Goal: Check status

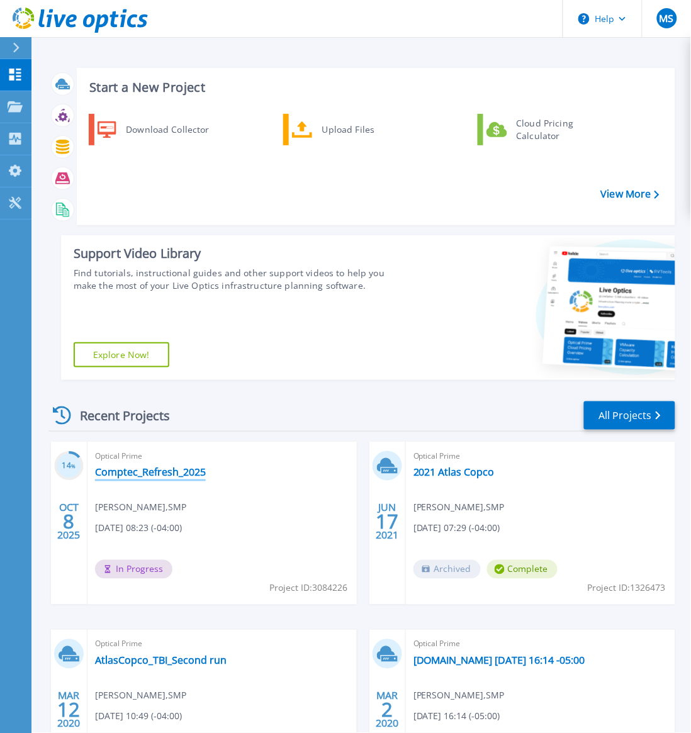
click at [145, 472] on link "Comptec_Refresh_2025" at bounding box center [150, 472] width 111 height 13
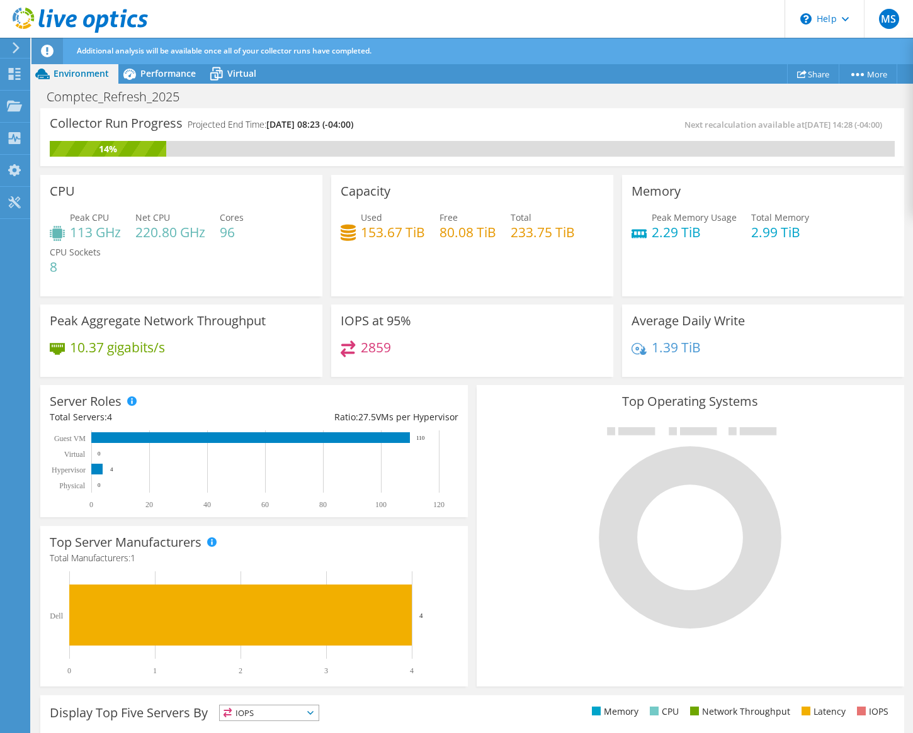
click at [375, 328] on h3 "IOPS at 95%" at bounding box center [376, 321] width 71 height 14
click at [167, 76] on span "Performance" at bounding box center [167, 73] width 55 height 12
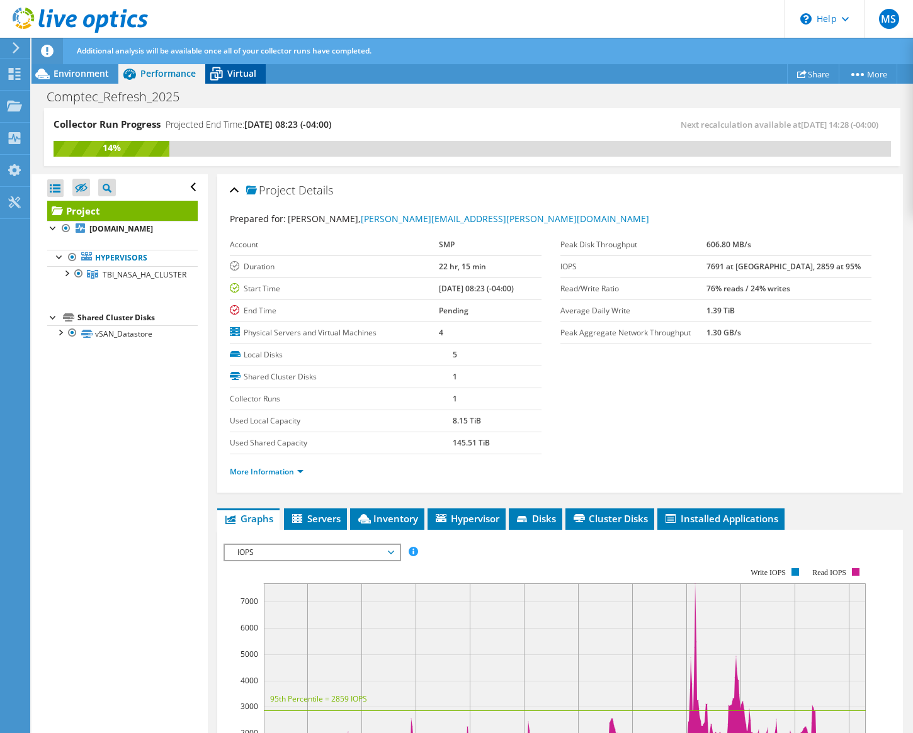
click at [227, 71] on icon at bounding box center [216, 74] width 22 height 22
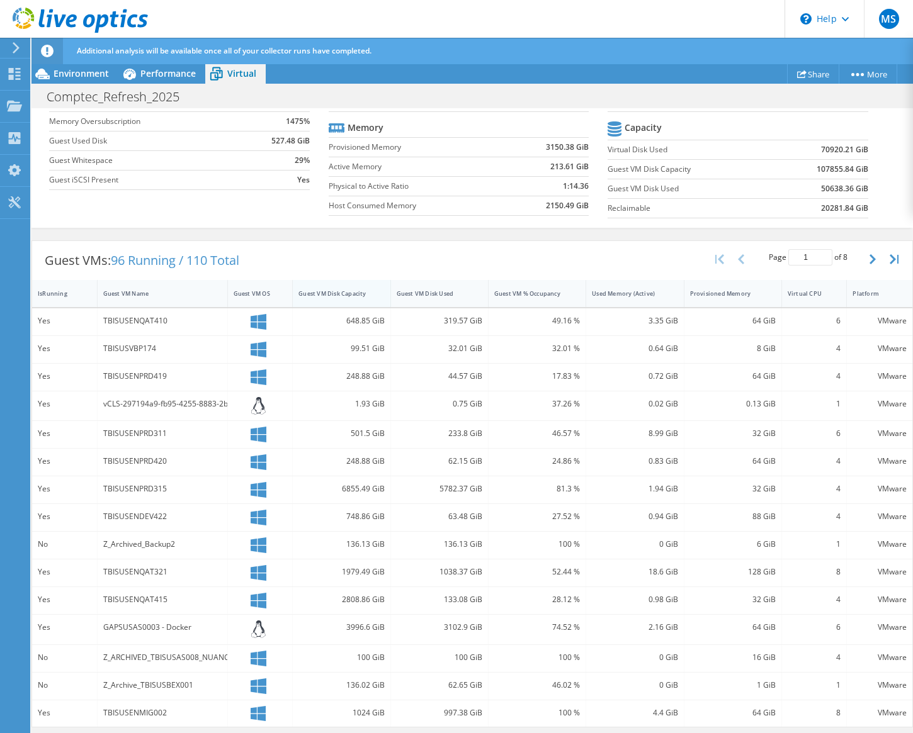
scroll to position [11, 0]
click at [149, 76] on span "Performance" at bounding box center [167, 73] width 55 height 12
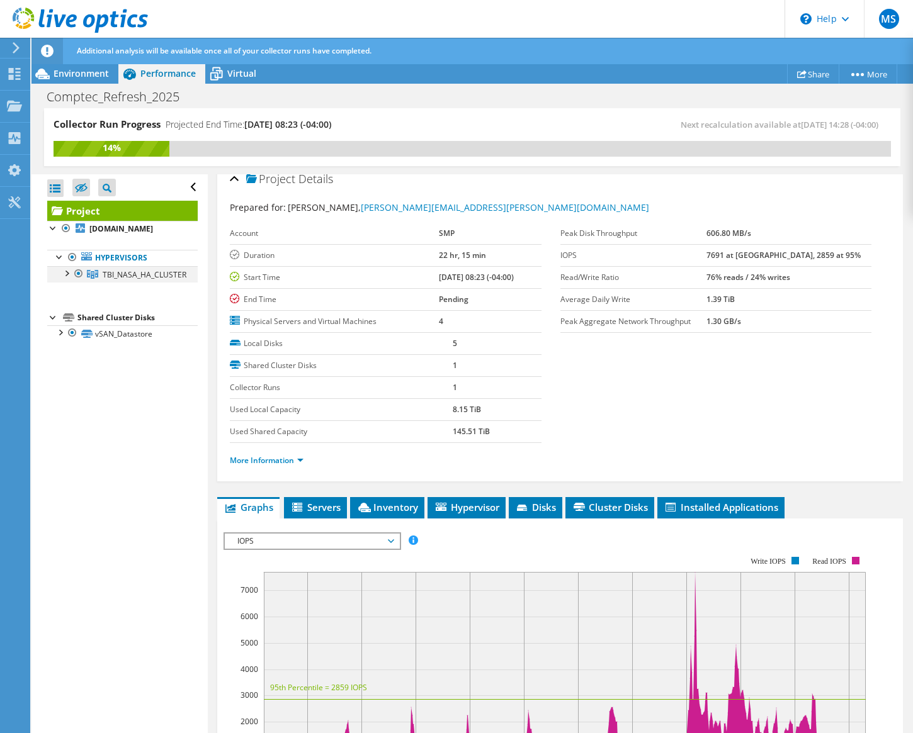
click at [64, 275] on div at bounding box center [66, 272] width 13 height 13
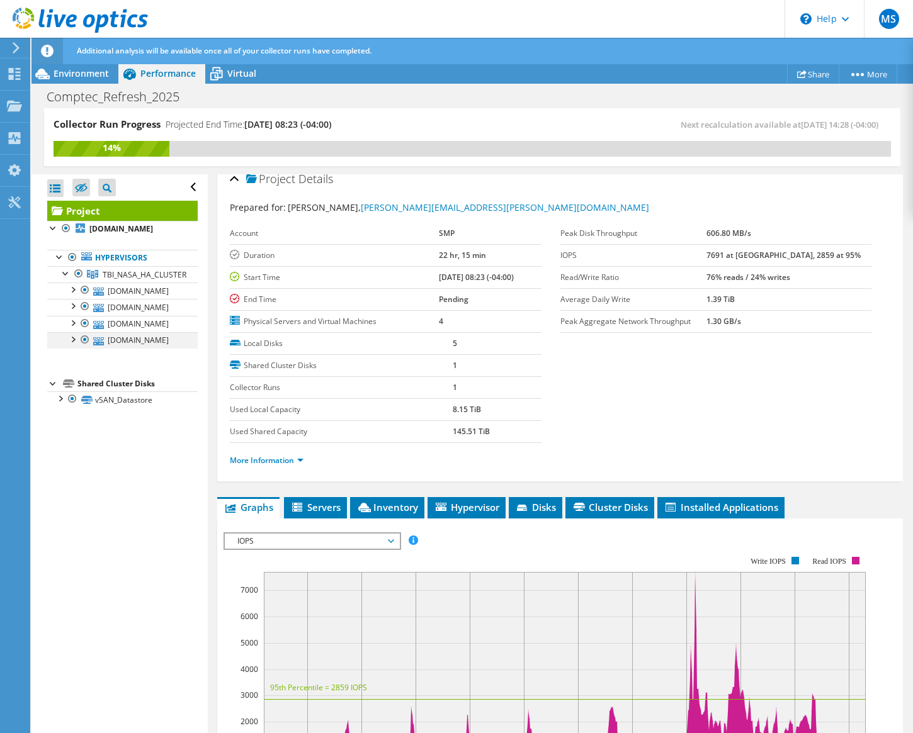
click at [71, 344] on div at bounding box center [72, 338] width 13 height 13
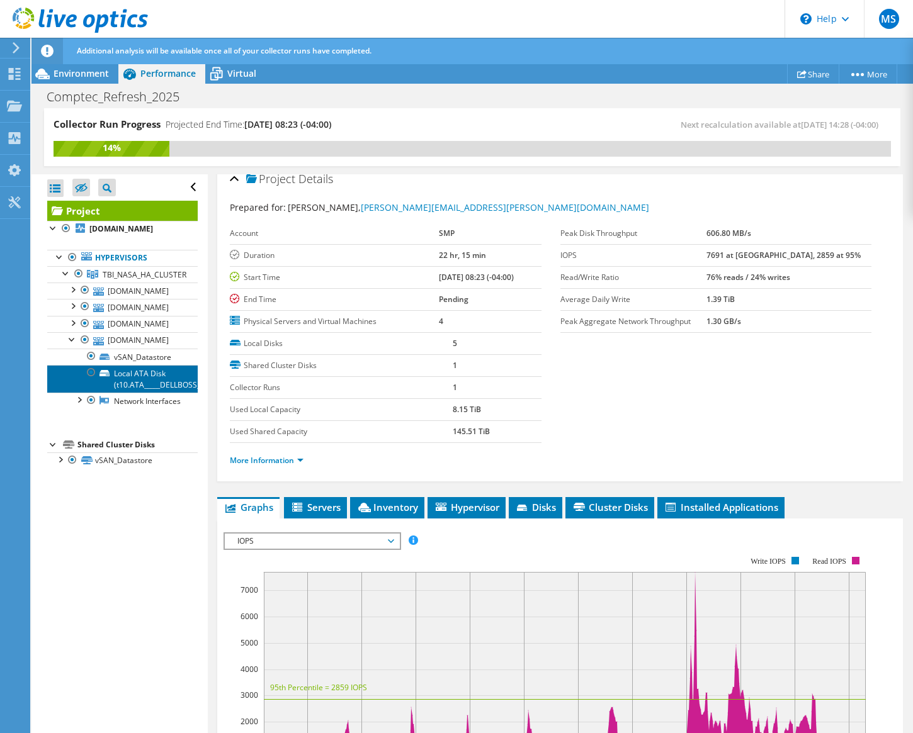
click at [137, 378] on link "Local ATA Disk (t10.ATA_____DELLBOSS_VD___" at bounding box center [122, 379] width 150 height 28
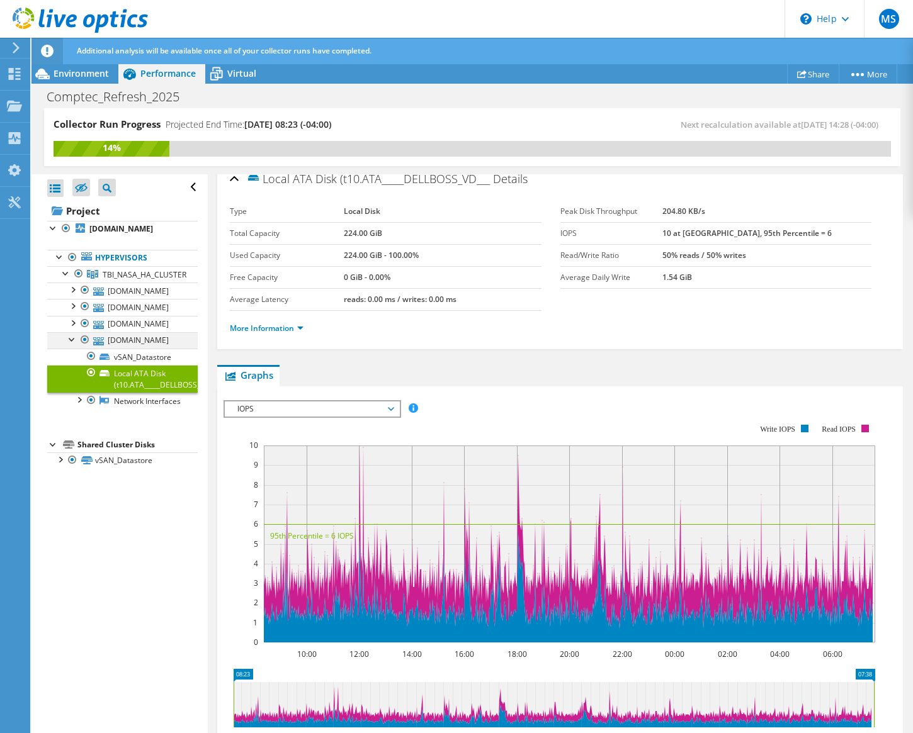
click at [66, 339] on div at bounding box center [72, 338] width 13 height 13
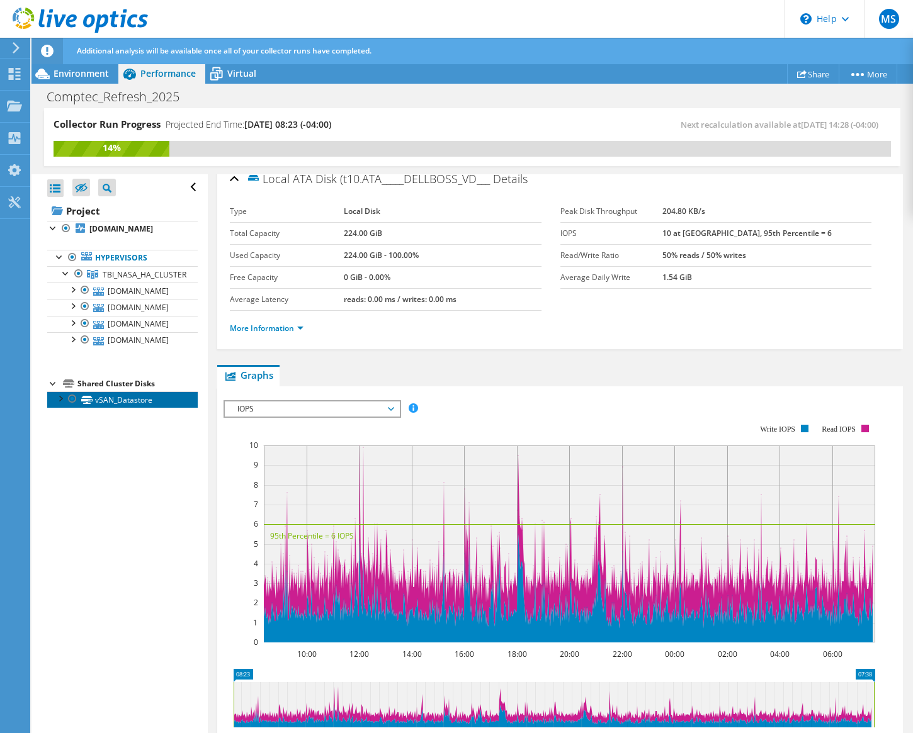
click at [127, 405] on link "vSAN_Datastore" at bounding box center [122, 400] width 150 height 16
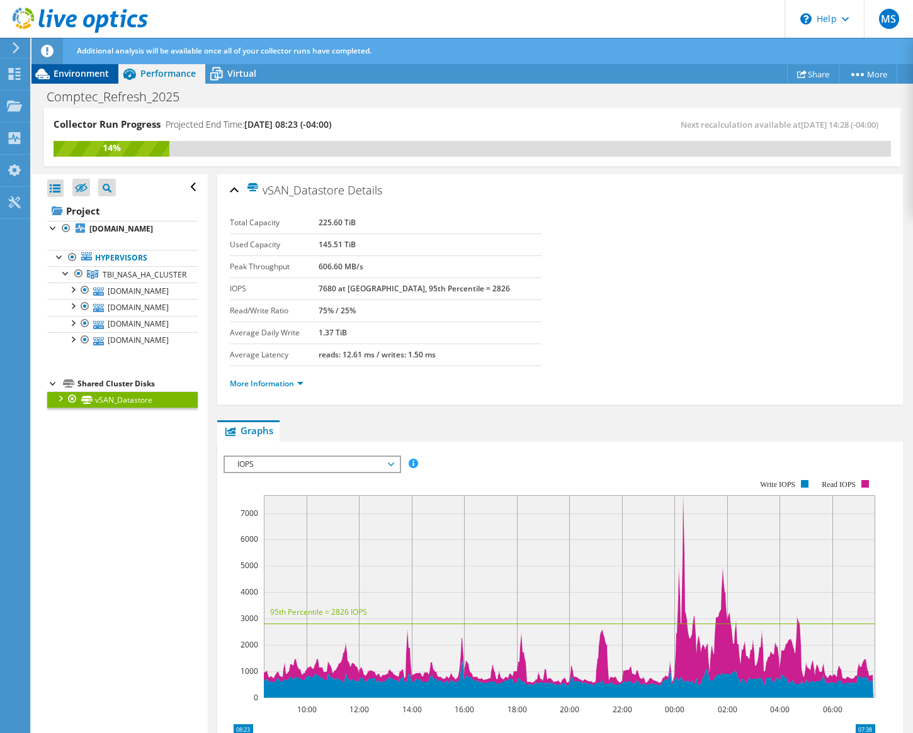
click at [86, 77] on span "Environment" at bounding box center [81, 73] width 55 height 12
